Goal: Task Accomplishment & Management: Use online tool/utility

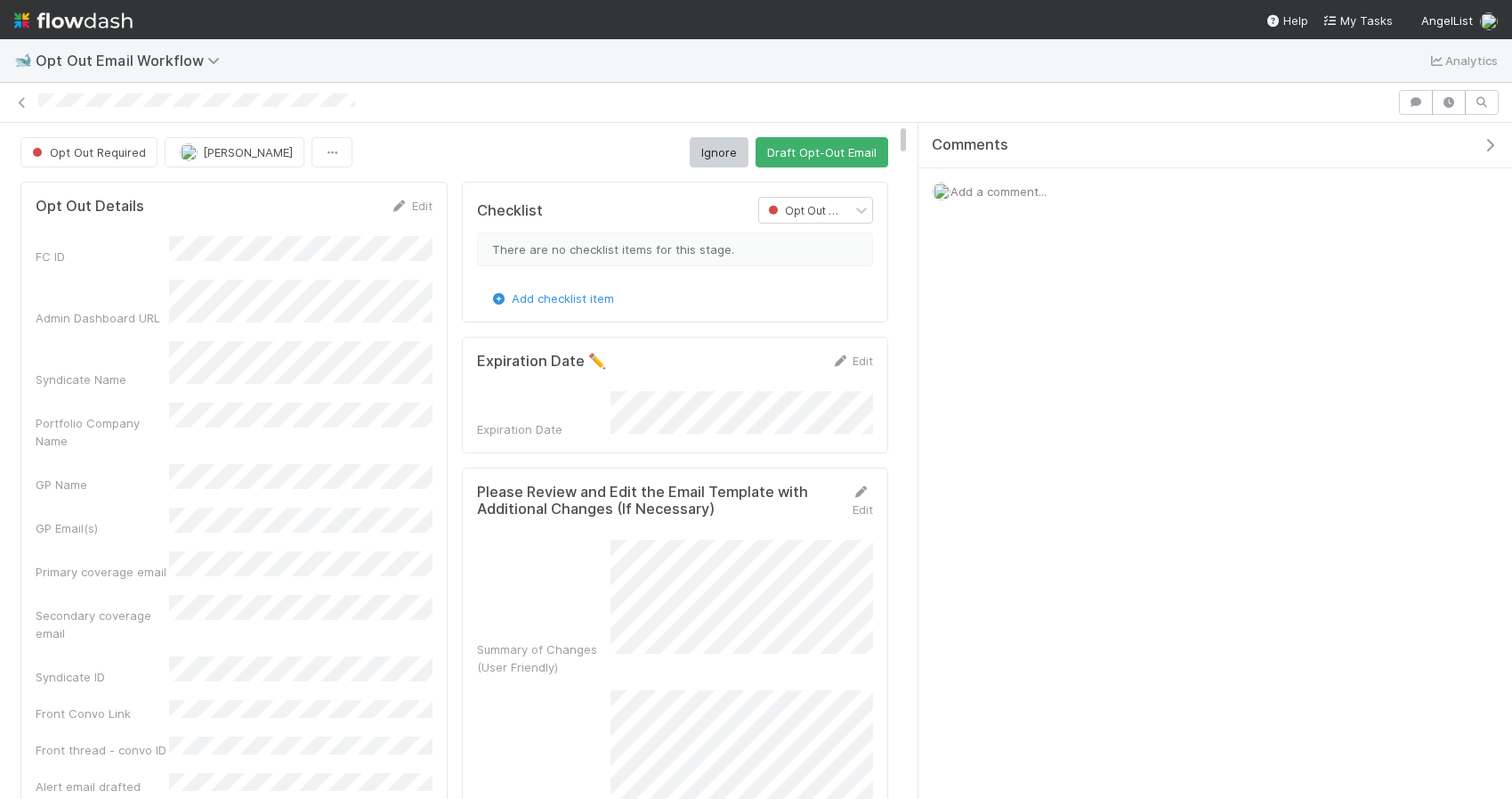
click at [880, 68] on div "🐋 Opt Out Email Workflow Analytics" at bounding box center [756, 60] width 1512 height 42
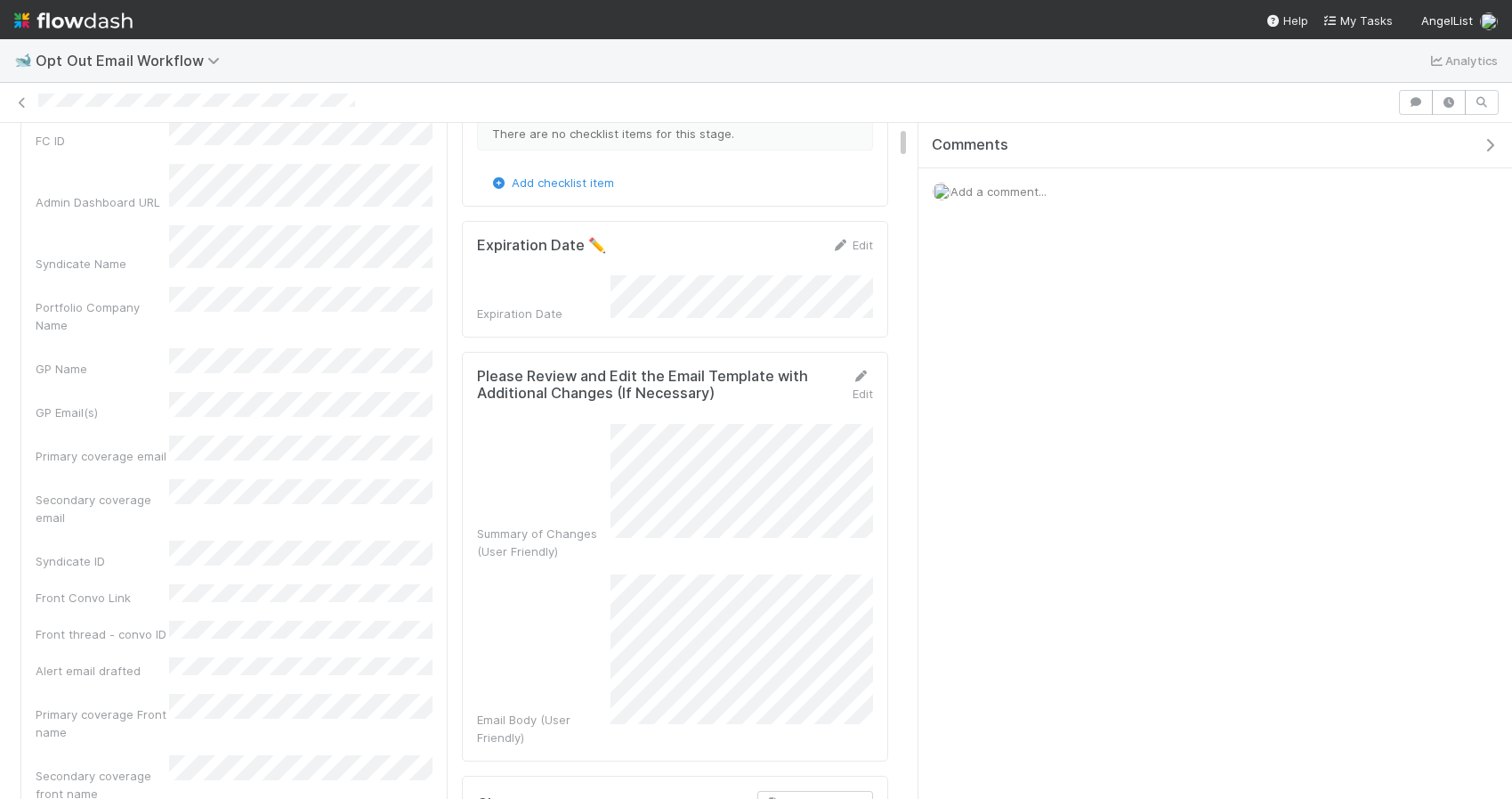
scroll to position [118, 0]
click at [866, 372] on icon at bounding box center [860, 373] width 18 height 11
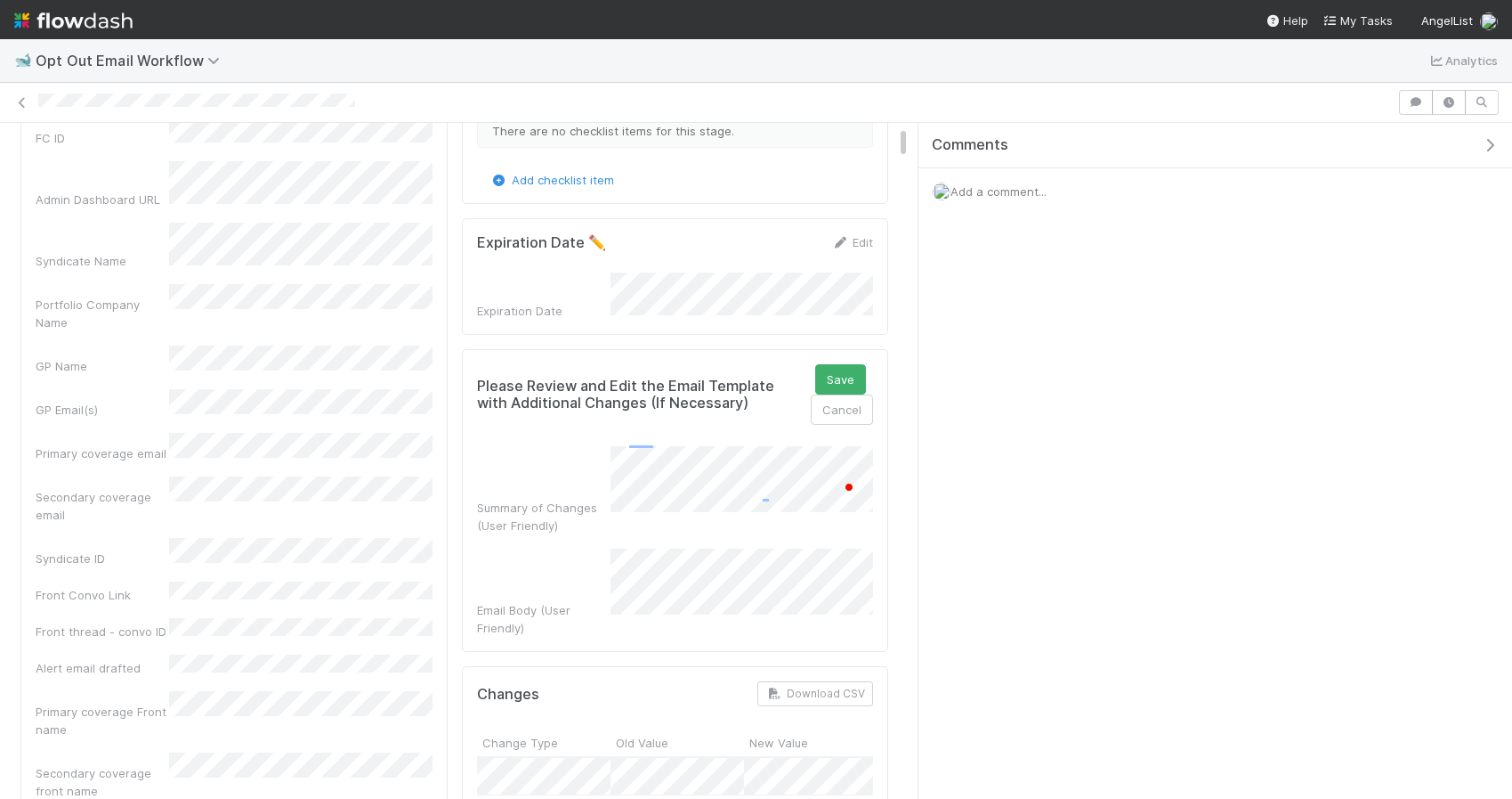
scroll to position [54, 0]
click at [894, 454] on div "Checklist Opt Out Required There are no checklist items for this stage. Add che…" at bounding box center [676, 742] width 442 height 1371
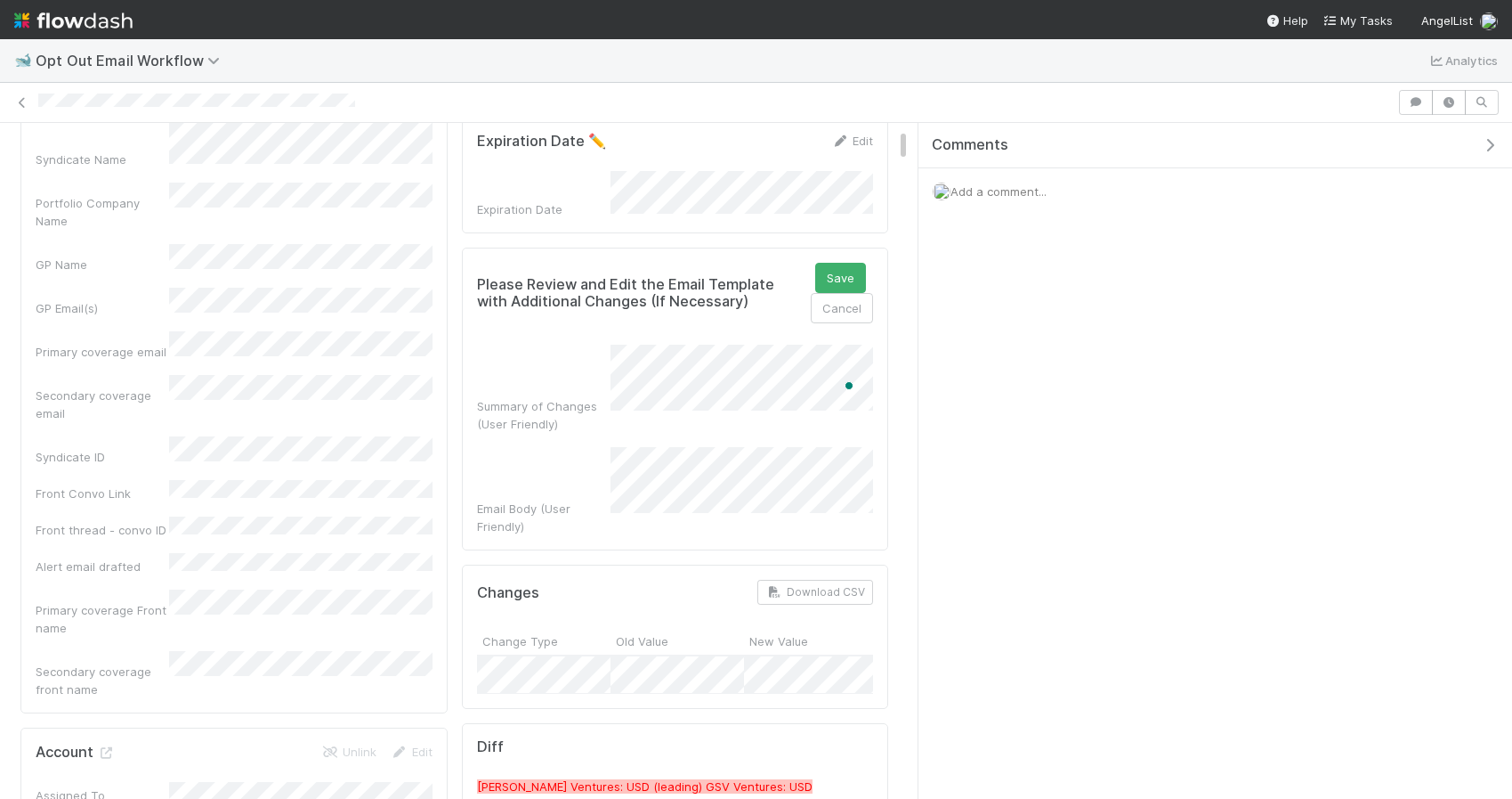
scroll to position [45, 0]
click at [836, 266] on button "Save" at bounding box center [841, 277] width 51 height 30
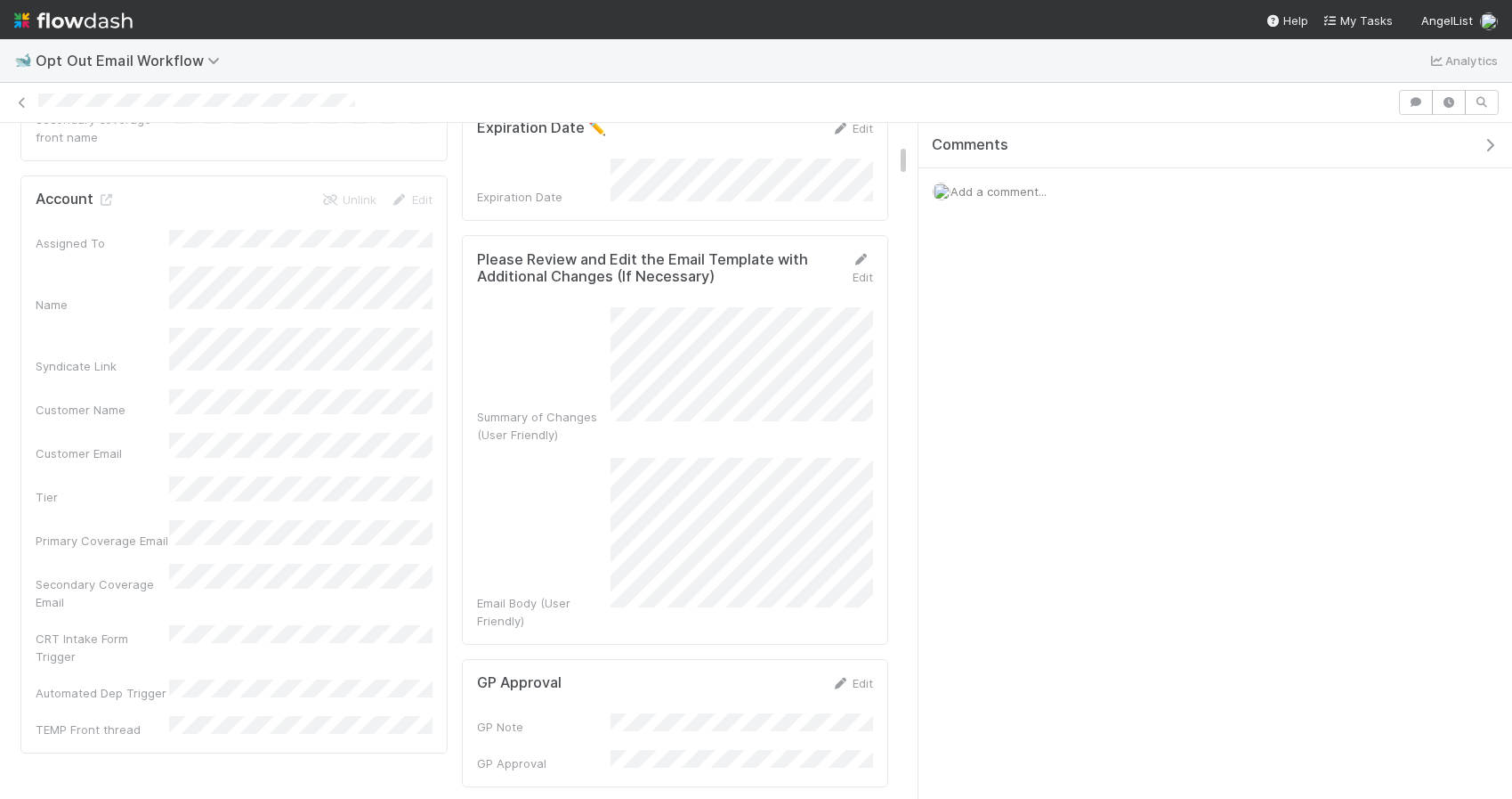
scroll to position [839, 0]
click at [861, 256] on icon at bounding box center [860, 261] width 18 height 11
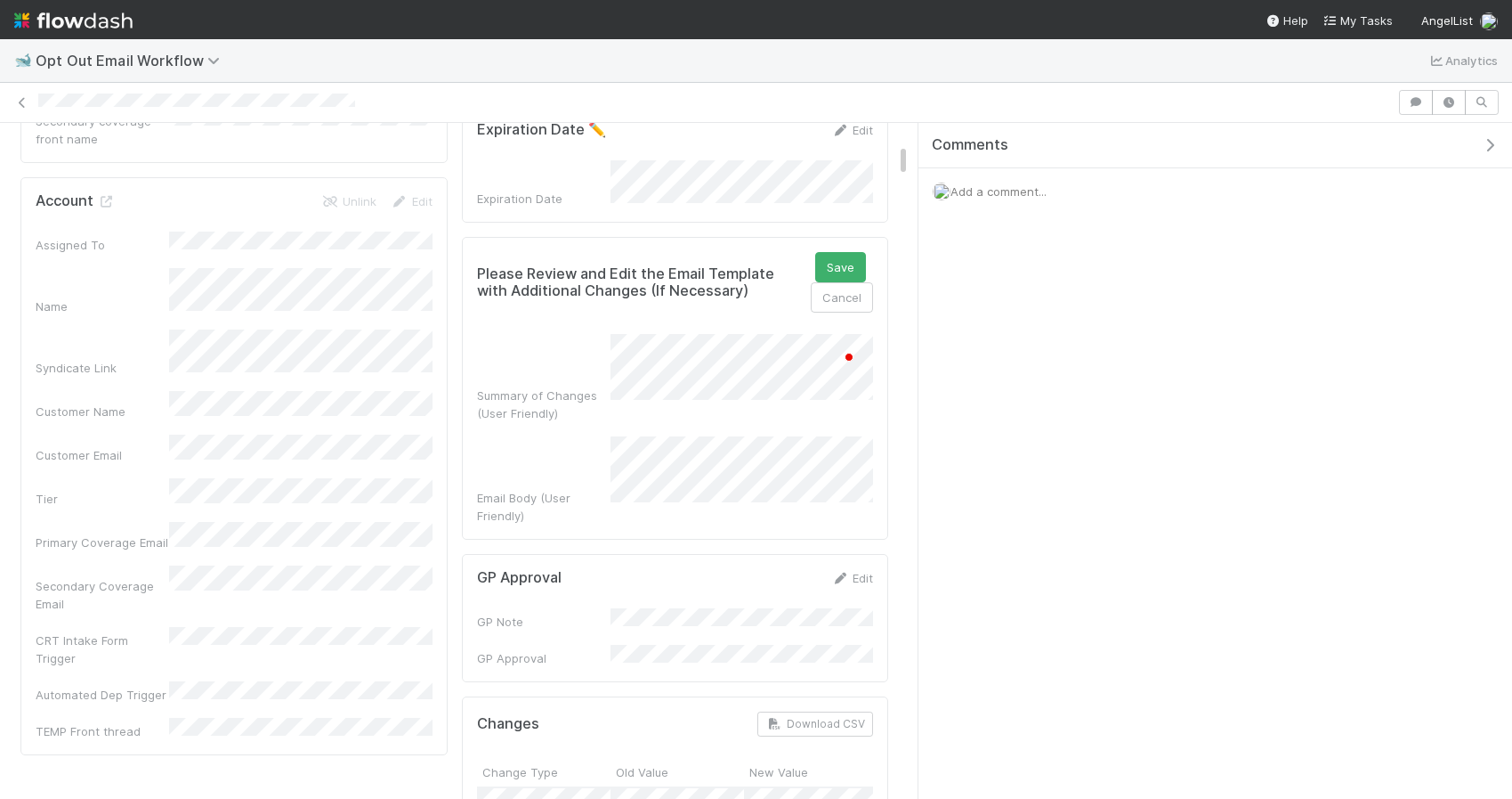
scroll to position [64, 0]
click at [846, 252] on button "Save" at bounding box center [841, 267] width 51 height 30
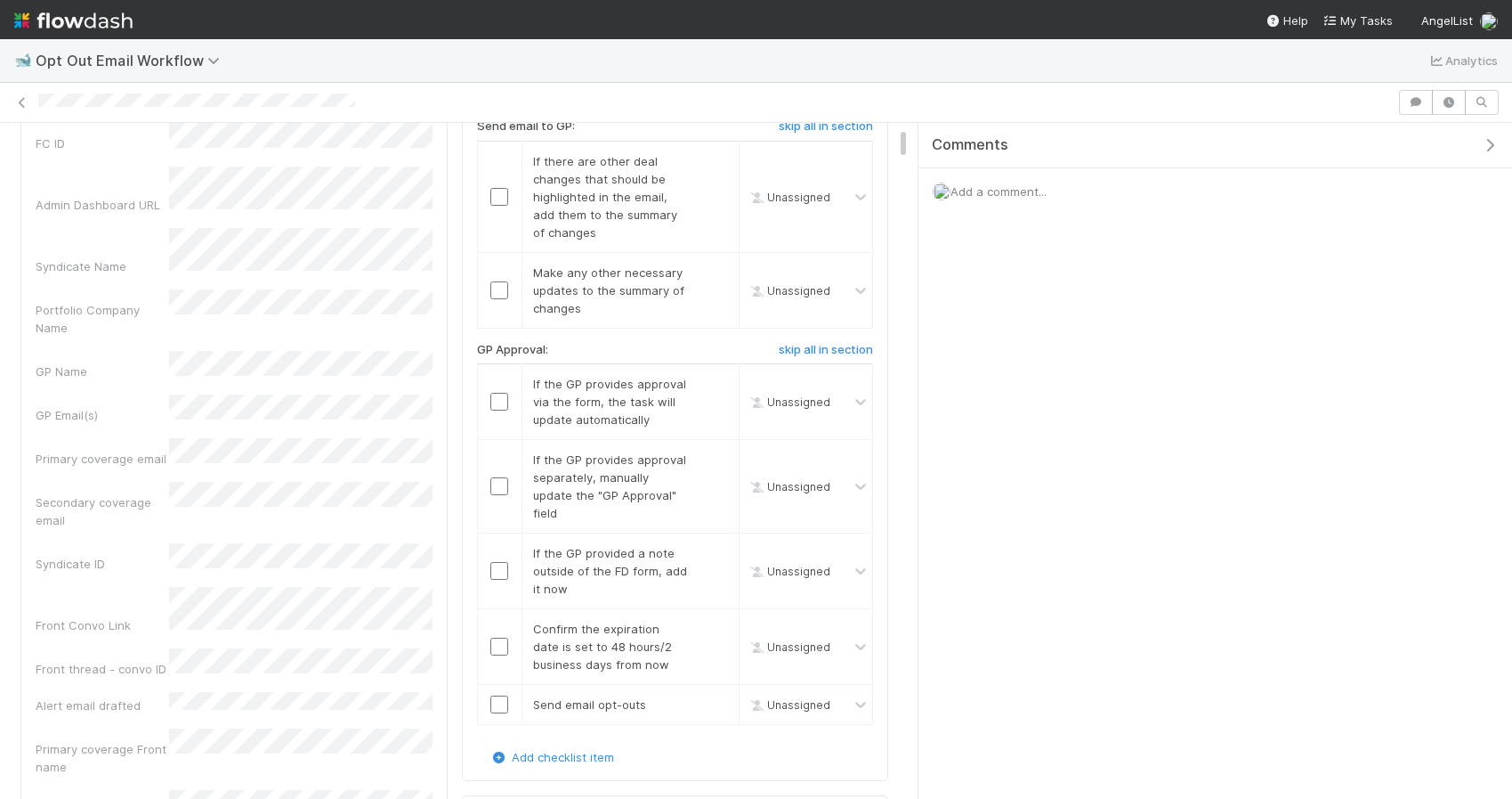
scroll to position [129, 0]
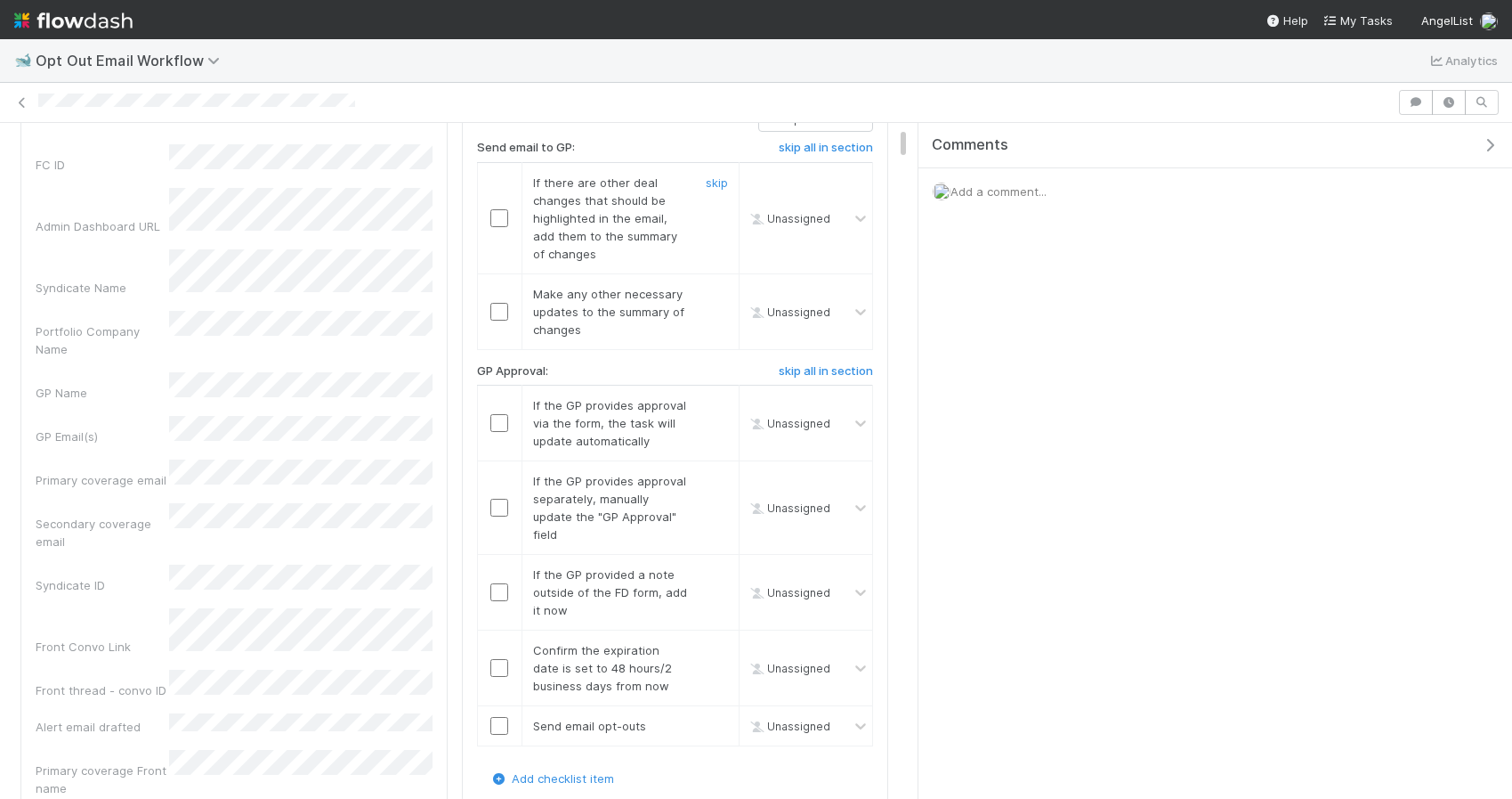
click at [507, 223] on input "checkbox" at bounding box center [499, 218] width 18 height 18
click at [503, 311] on input "checkbox" at bounding box center [499, 311] width 18 height 18
click at [434, 410] on div "Opt Out Details Edit FC ID Admin Dashboard URL Syndicate Name Portfolio Company…" at bounding box center [234, 481] width 428 height 783
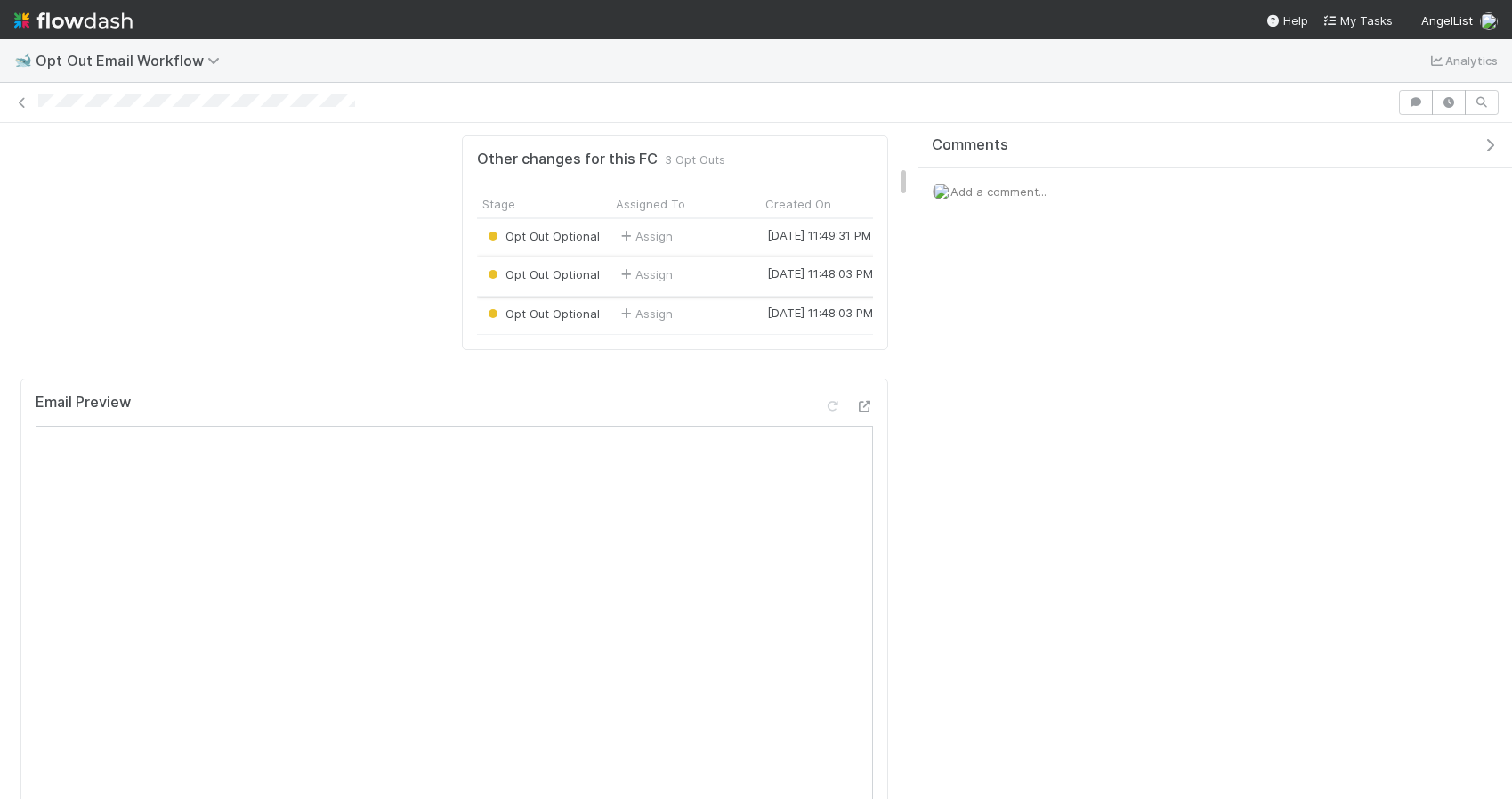
scroll to position [1782, 0]
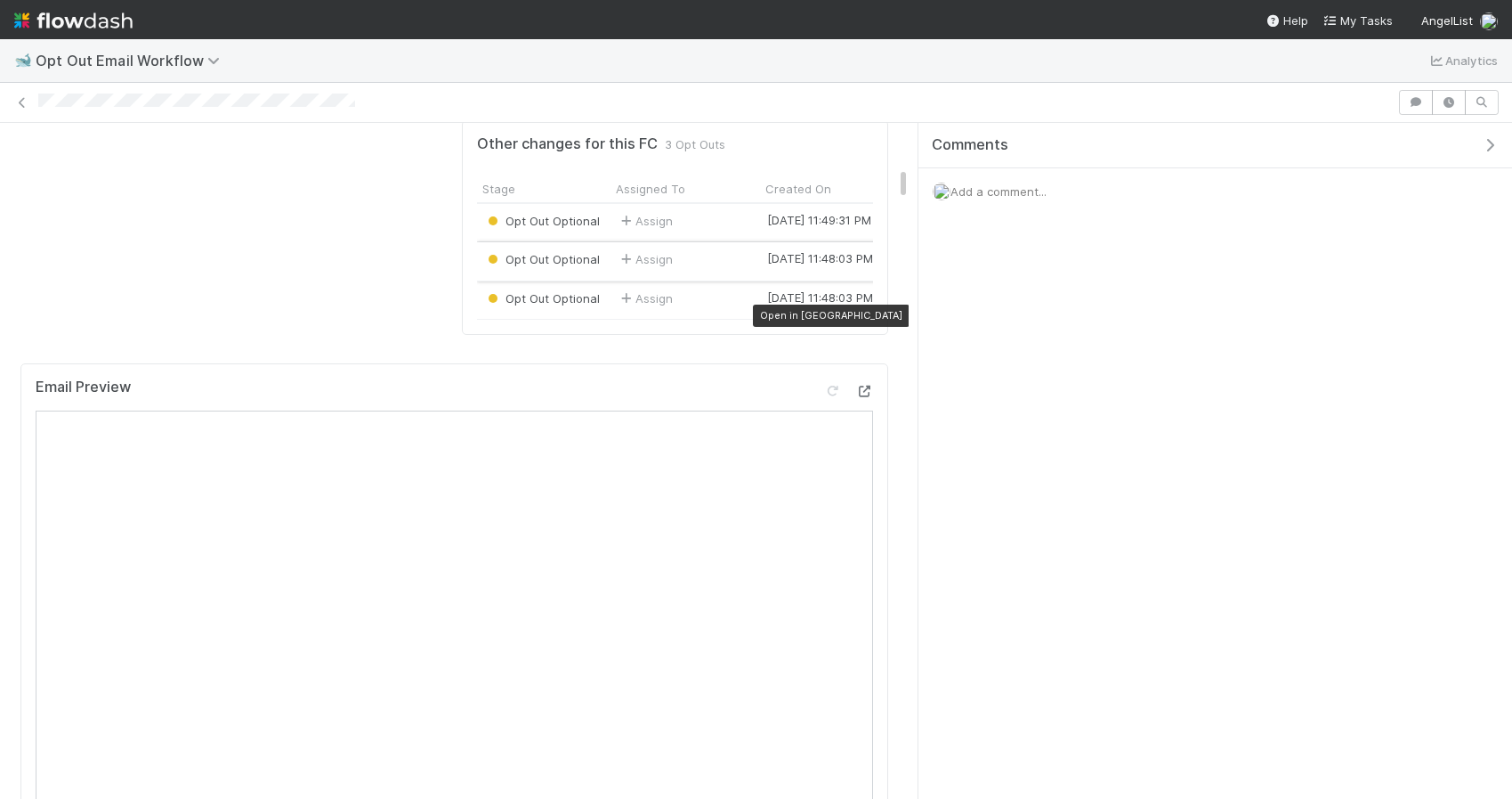
click at [866, 385] on icon at bounding box center [864, 391] width 18 height 11
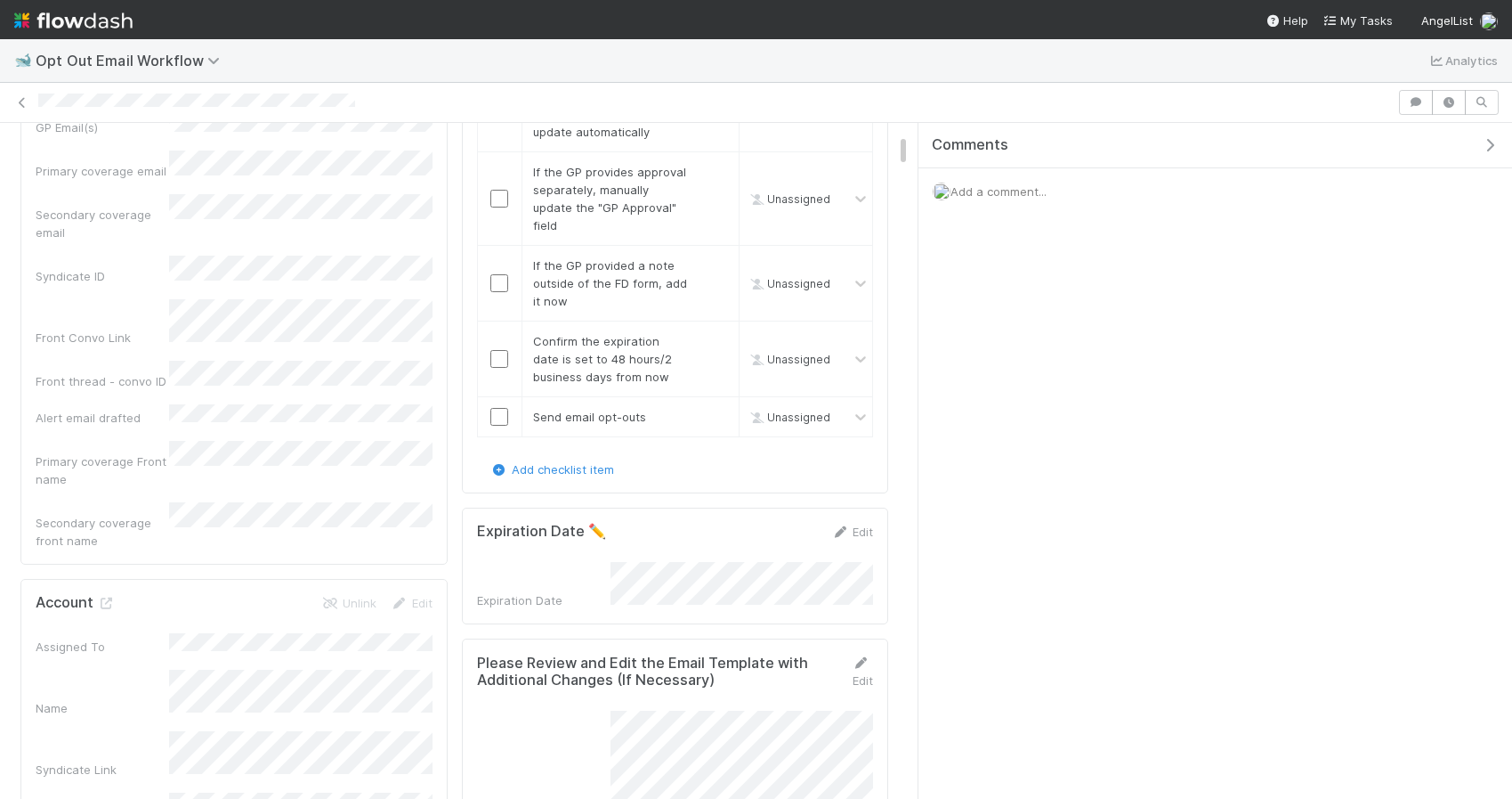
scroll to position [592, 0]
